Goal: Task Accomplishment & Management: Complete application form

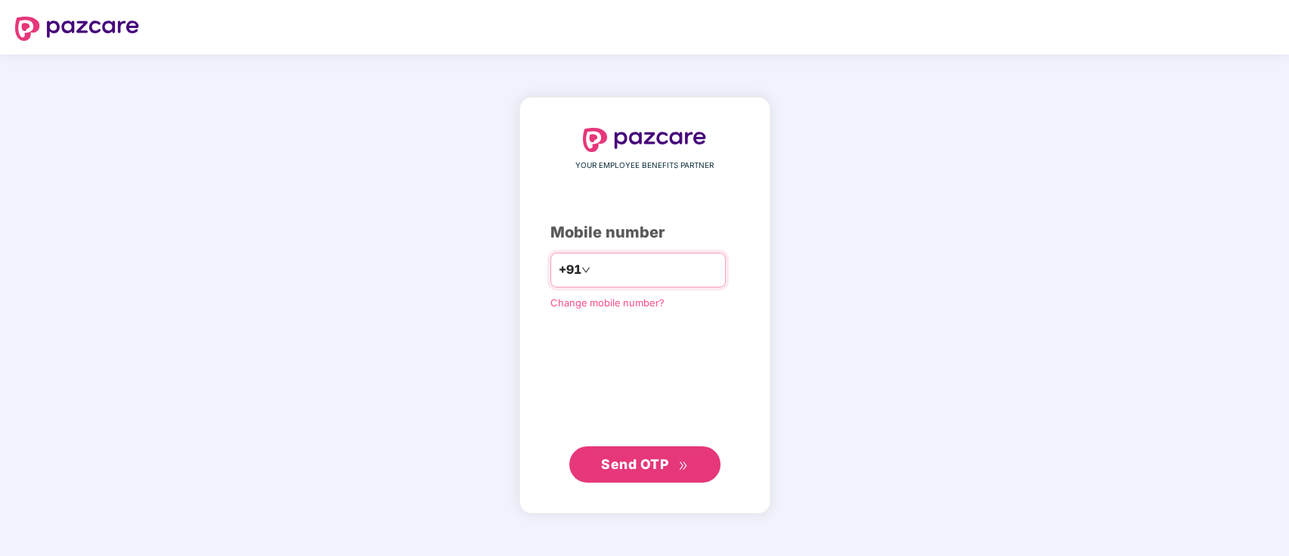
click at [597, 265] on input "number" at bounding box center [656, 270] width 124 height 24
type input "**********"
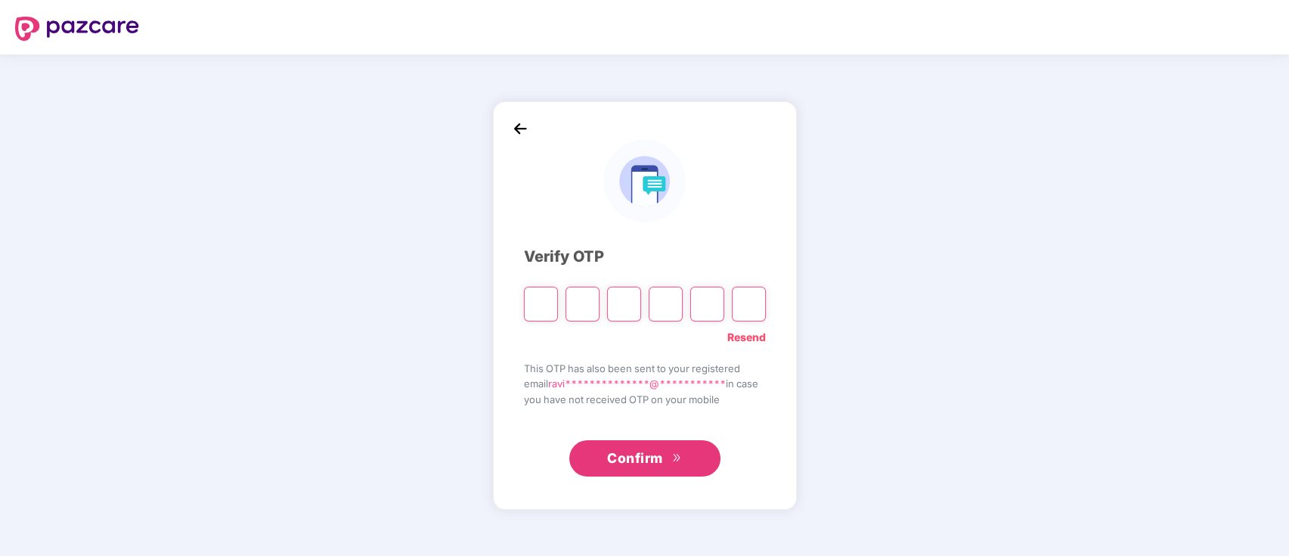
paste input "*"
type input "*"
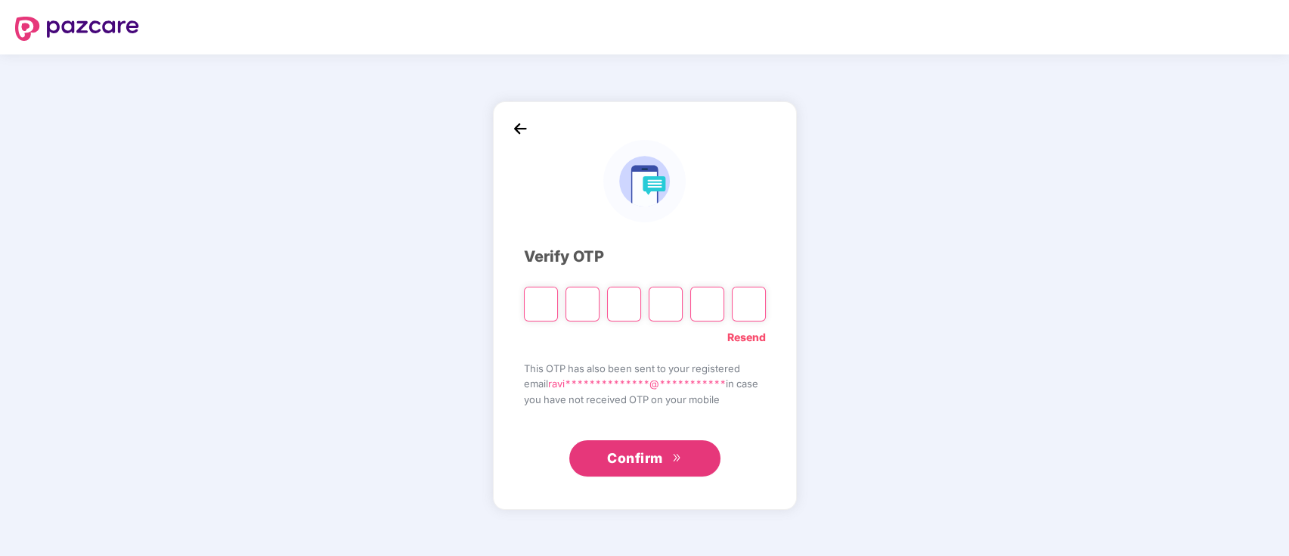
type input "*"
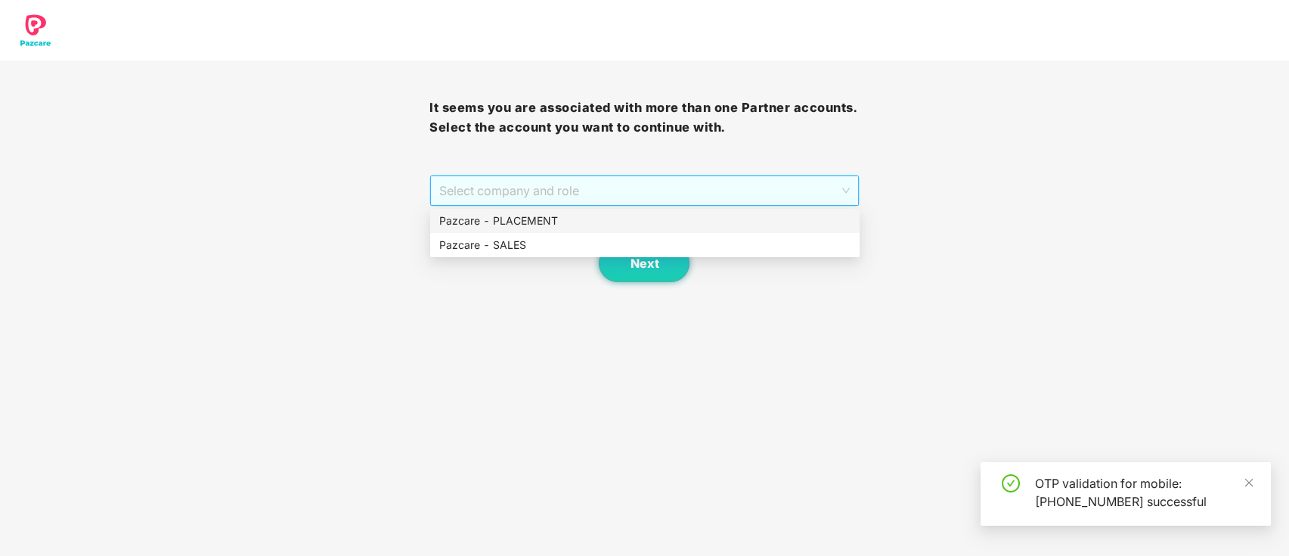
click at [726, 200] on span "Select company and role" at bounding box center [644, 190] width 410 height 29
click at [721, 225] on div "Pazcare - PLACEMENT" at bounding box center [644, 220] width 411 height 17
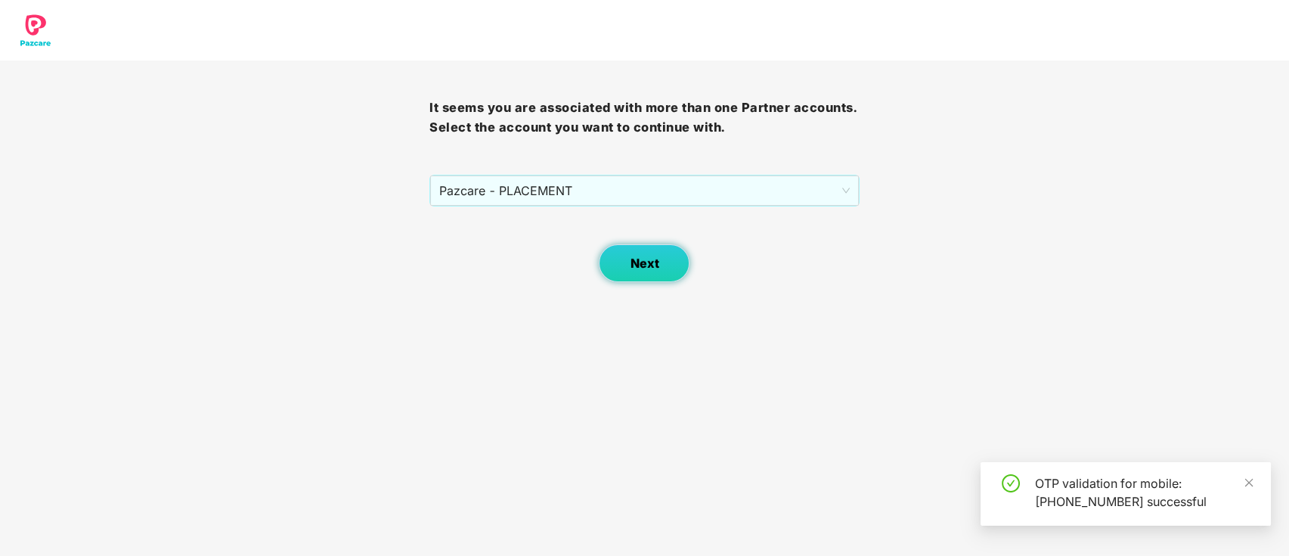
click at [662, 269] on button "Next" at bounding box center [644, 263] width 91 height 38
